Goal: Check status

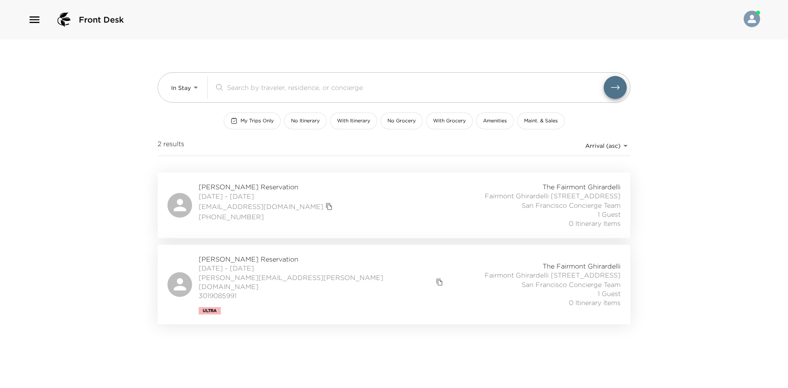
click at [325, 198] on div "[PERSON_NAME][GEOGRAPHIC_DATA] [DATE] - [DATE] [EMAIL_ADDRESS][DOMAIN_NAME] [PH…" at bounding box center [394, 205] width 453 height 46
click at [325, 298] on div "[PERSON_NAME] Reservation [DATE] - [DATE] [PERSON_NAME][EMAIL_ADDRESS][PERSON_N…" at bounding box center [394, 285] width 453 height 60
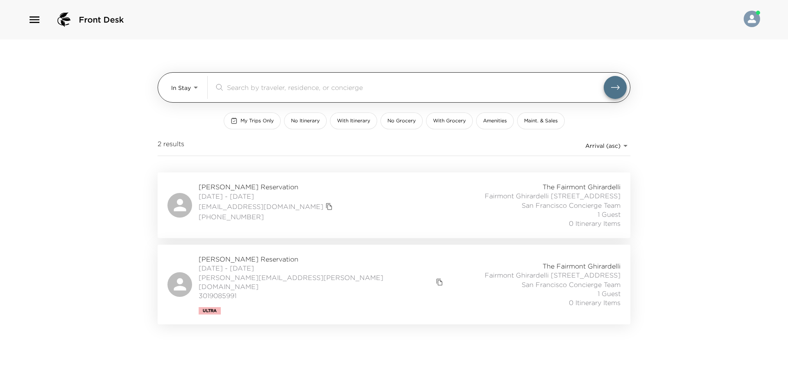
click at [178, 90] on body "Front Desk In Stay In-Stay ​ My Trips Only No Itinerary With Itinerary No Groce…" at bounding box center [394, 194] width 788 height 388
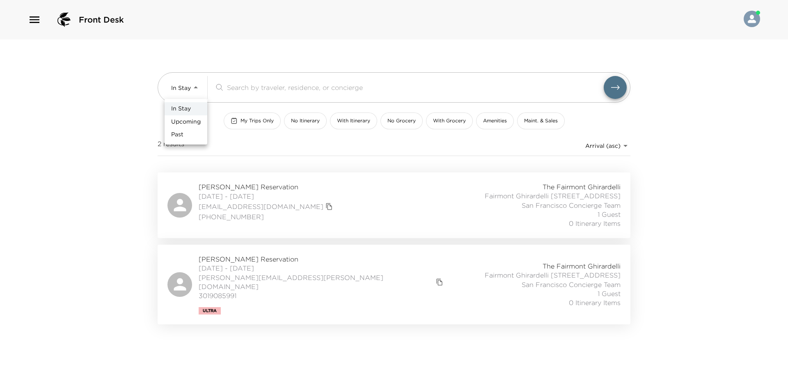
click at [188, 119] on span "Upcoming" at bounding box center [186, 122] width 30 height 8
type input "Upcoming"
click at [136, 124] on div "In Stay Upcoming Past" at bounding box center [394, 194] width 788 height 388
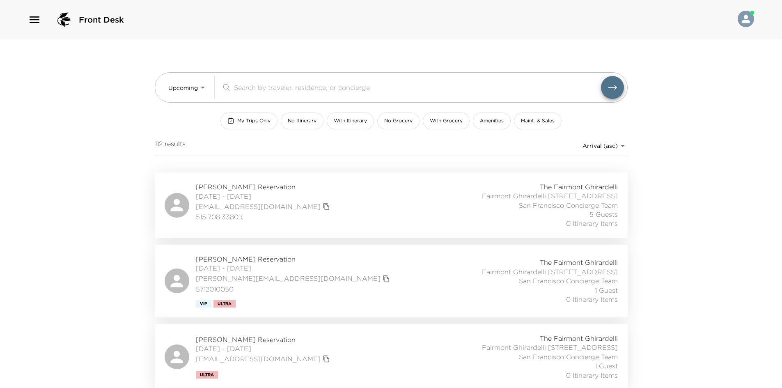
click at [363, 208] on div "[PERSON_NAME] Reservation [DATE] - [DATE] [EMAIL_ADDRESS][DOMAIN_NAME] 515.708.…" at bounding box center [391, 205] width 453 height 46
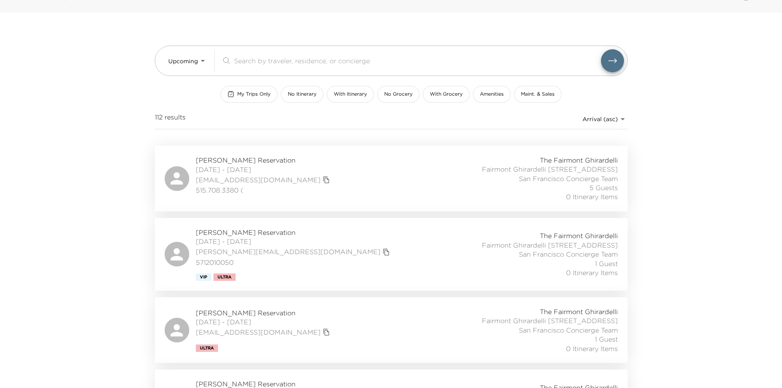
scroll to position [41, 0]
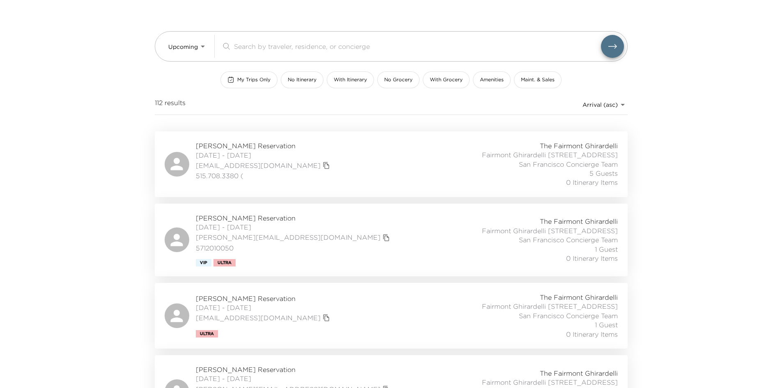
click at [310, 254] on div "[PERSON_NAME] Reservation [DATE] - [DATE] [PERSON_NAME][EMAIL_ADDRESS][DOMAIN_N…" at bounding box center [391, 240] width 453 height 53
